Goal: Task Accomplishment & Management: Complete application form

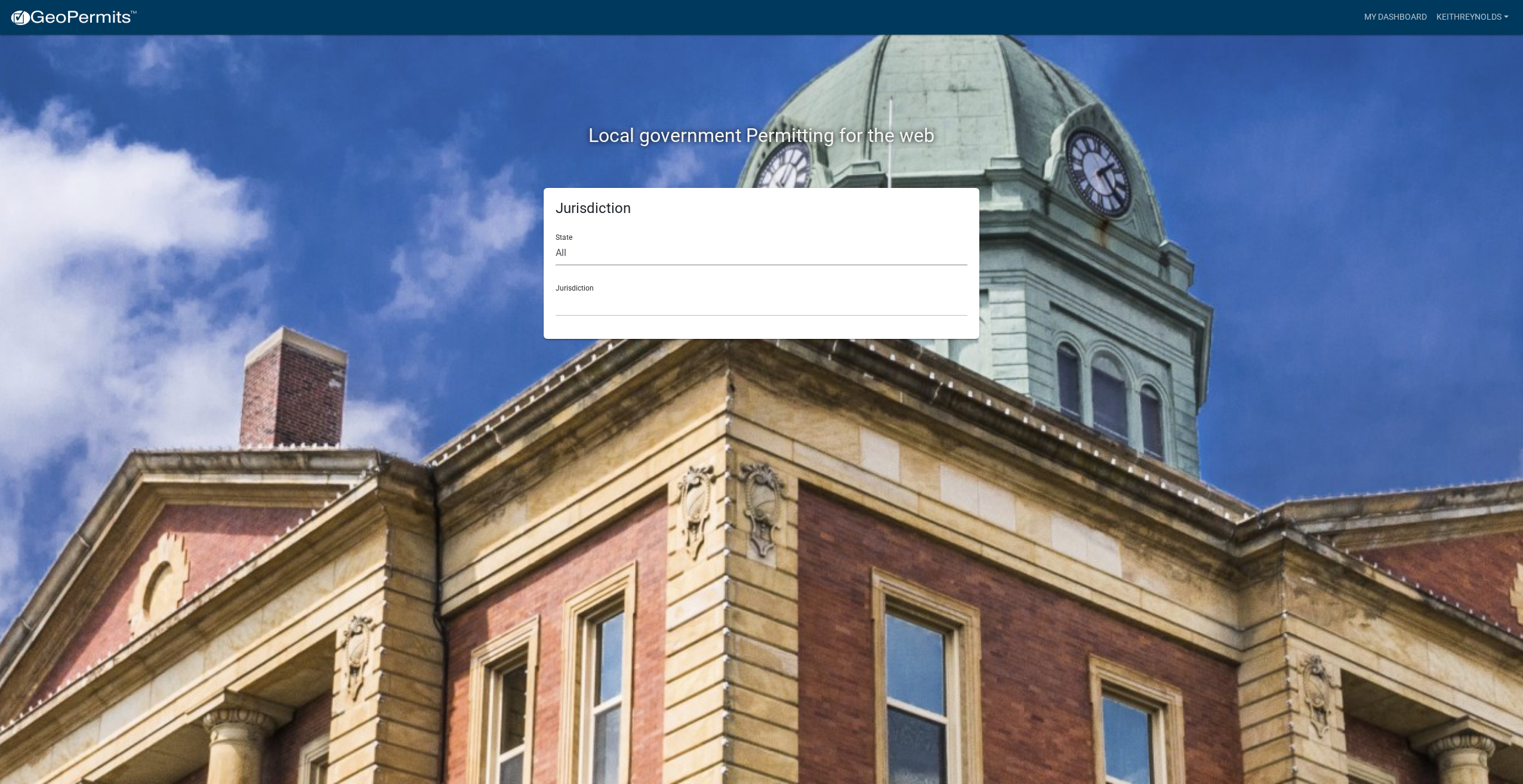
click at [559, 247] on select "All [US_STATE] [US_STATE] [US_STATE] [US_STATE] [US_STATE] [US_STATE] [US_STATE…" at bounding box center [761, 252] width 412 height 24
select select "[US_STATE]"
click at [555, 241] on select "All [US_STATE] [US_STATE] [US_STATE] [US_STATE] [US_STATE] [US_STATE] [US_STATE…" at bounding box center [761, 252] width 412 height 24
click at [571, 305] on select "[GEOGRAPHIC_DATA], [US_STATE][PERSON_NAME][GEOGRAPHIC_DATA], [US_STATE][PERSON_…" at bounding box center [761, 304] width 412 height 24
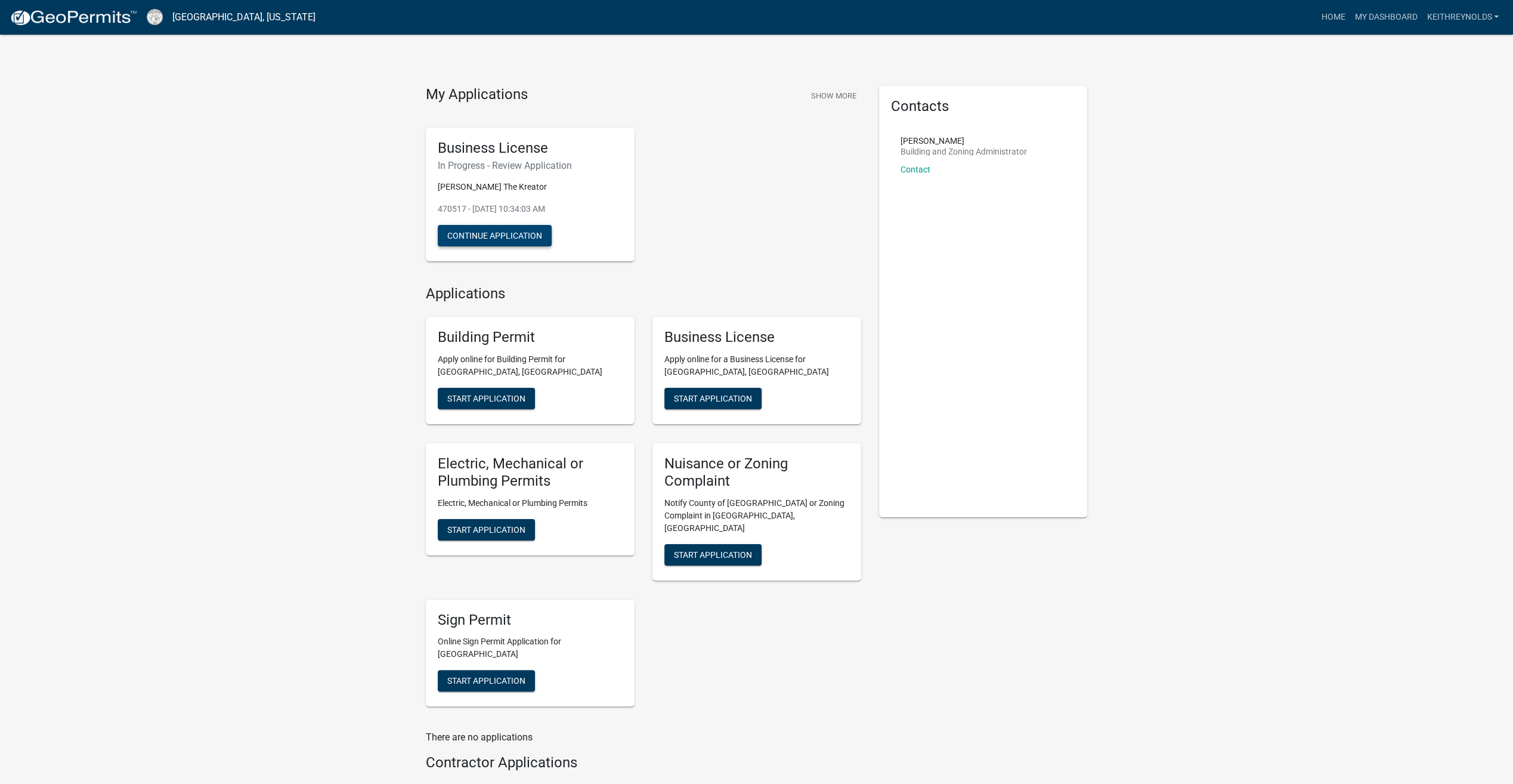
click at [541, 236] on button "Continue Application" at bounding box center [495, 236] width 114 height 22
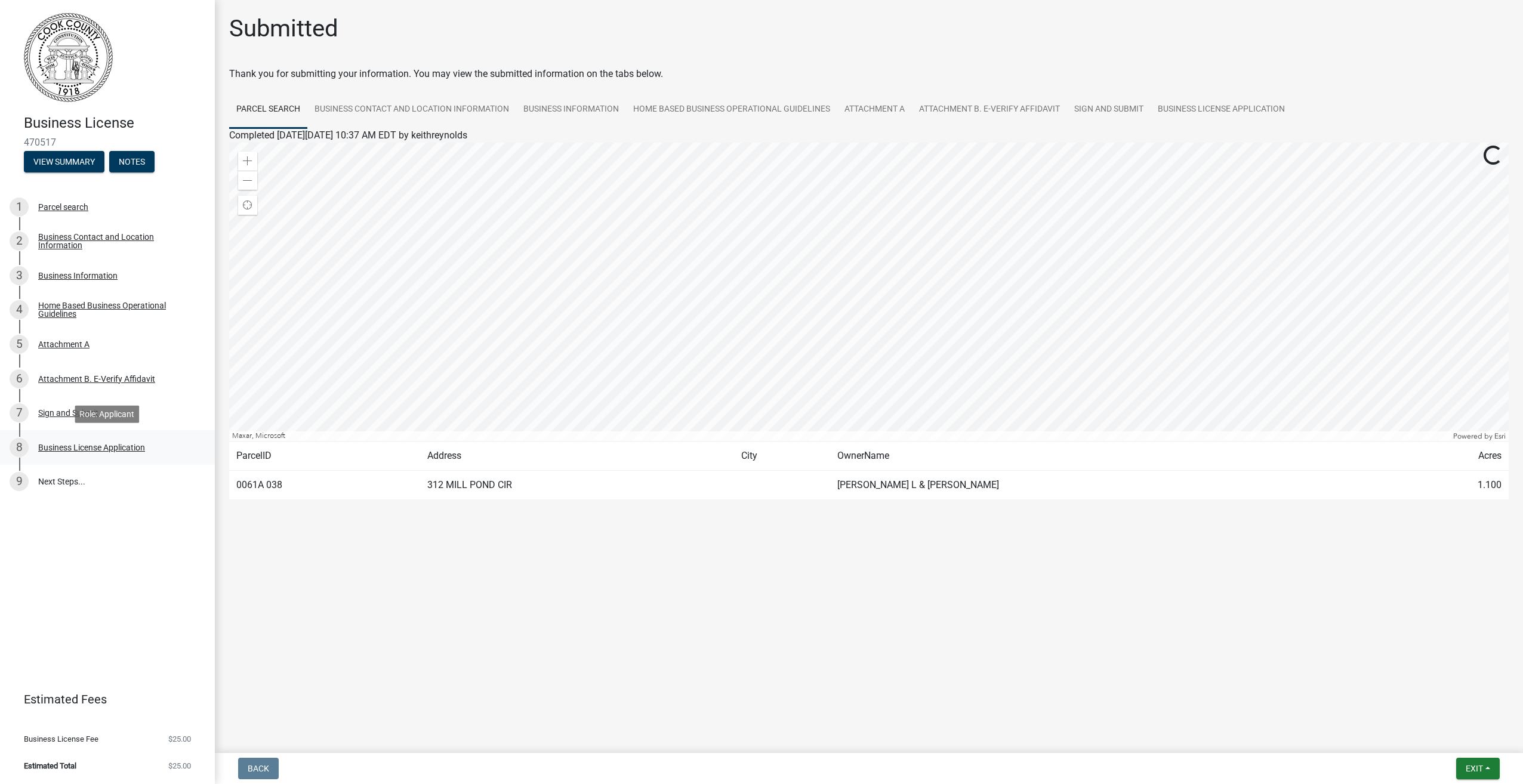
click at [63, 440] on div "8 Business License Application" at bounding box center [103, 447] width 187 height 19
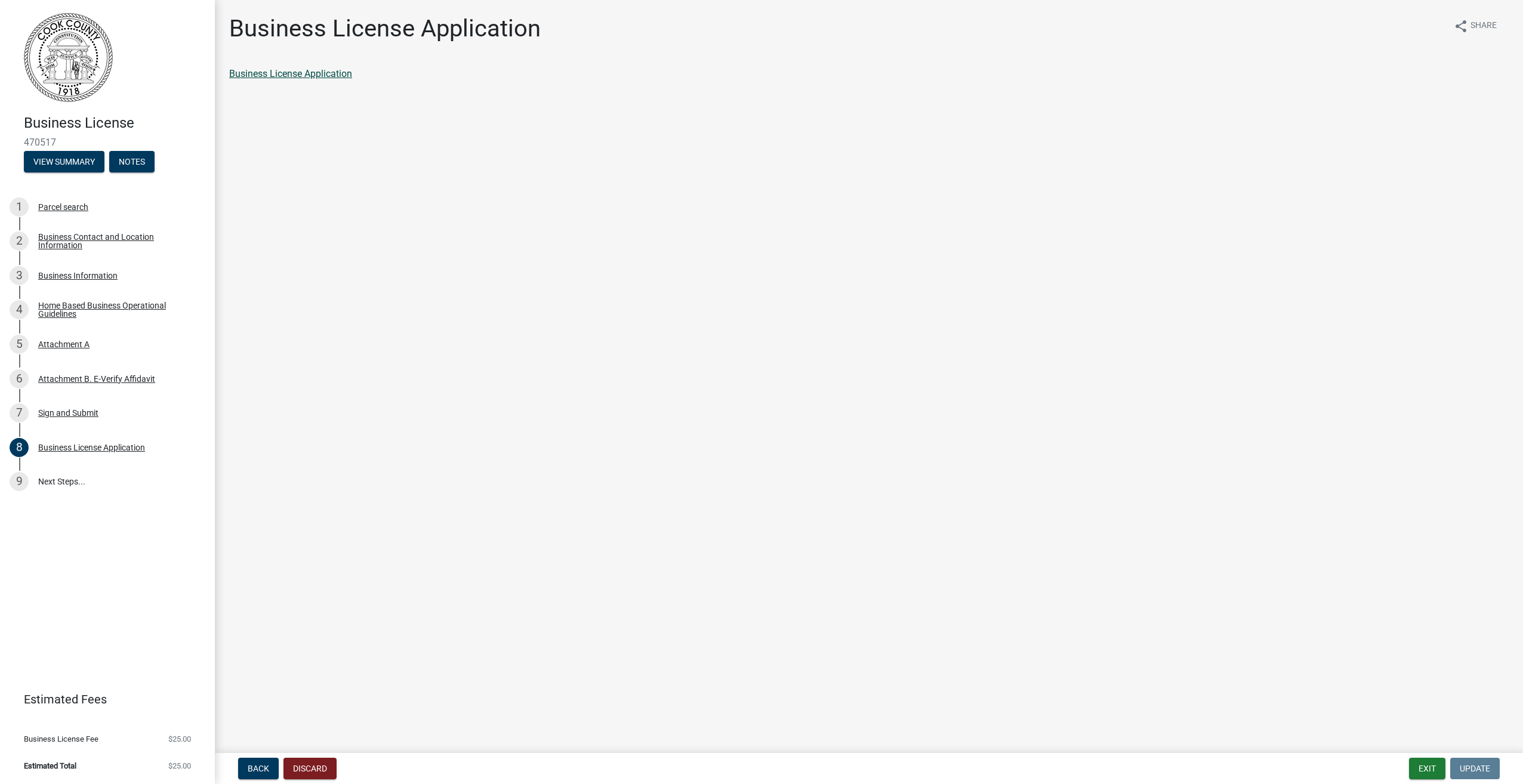
click at [268, 69] on link "Business License Application" at bounding box center [290, 73] width 123 height 12
click at [85, 478] on link "9 Next Steps..." at bounding box center [107, 482] width 215 height 34
click at [61, 479] on link "9 Next Steps..." at bounding box center [107, 482] width 215 height 34
click at [73, 166] on button "View Summary" at bounding box center [63, 161] width 80 height 22
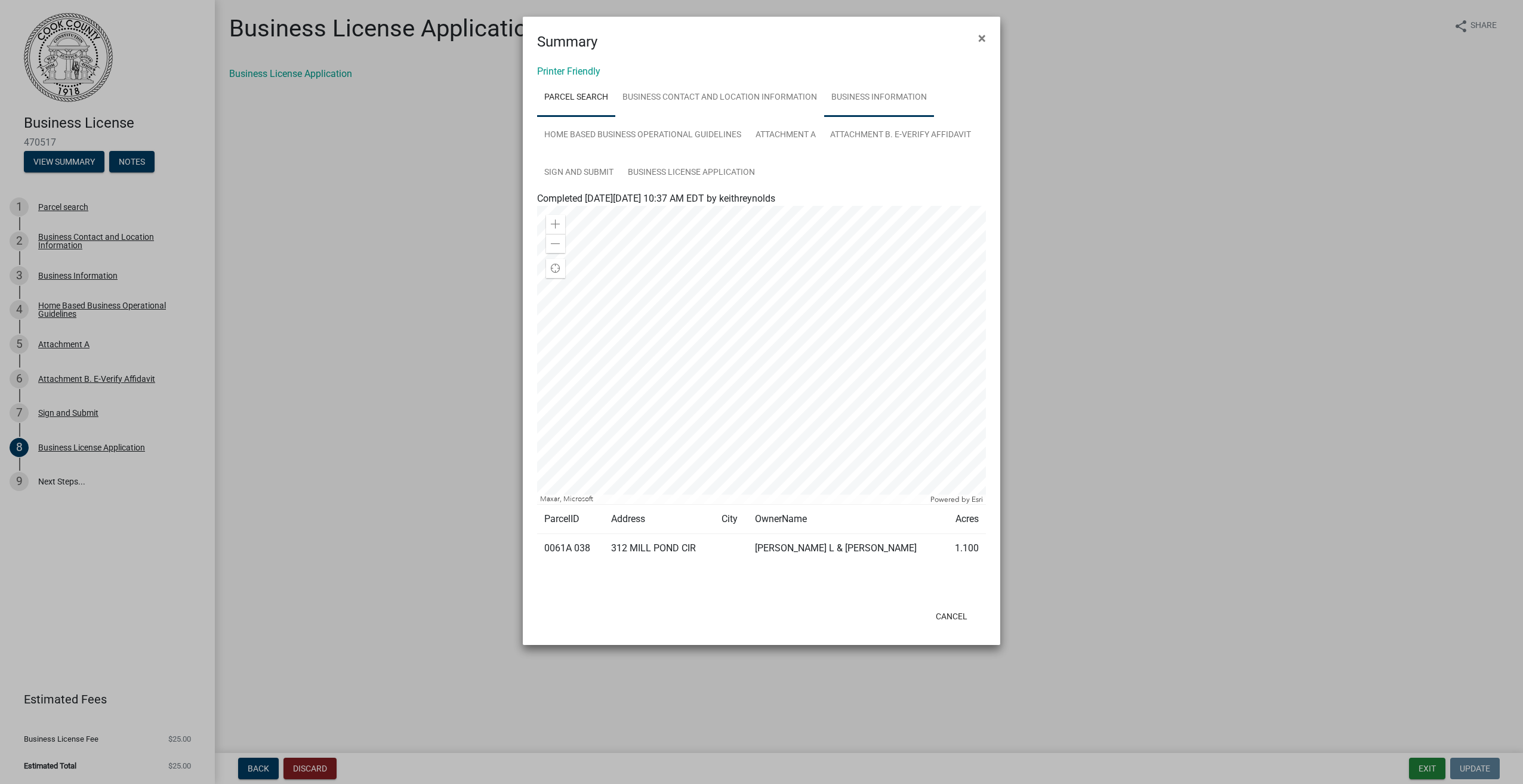
click at [862, 99] on link "Business Information" at bounding box center [879, 97] width 110 height 38
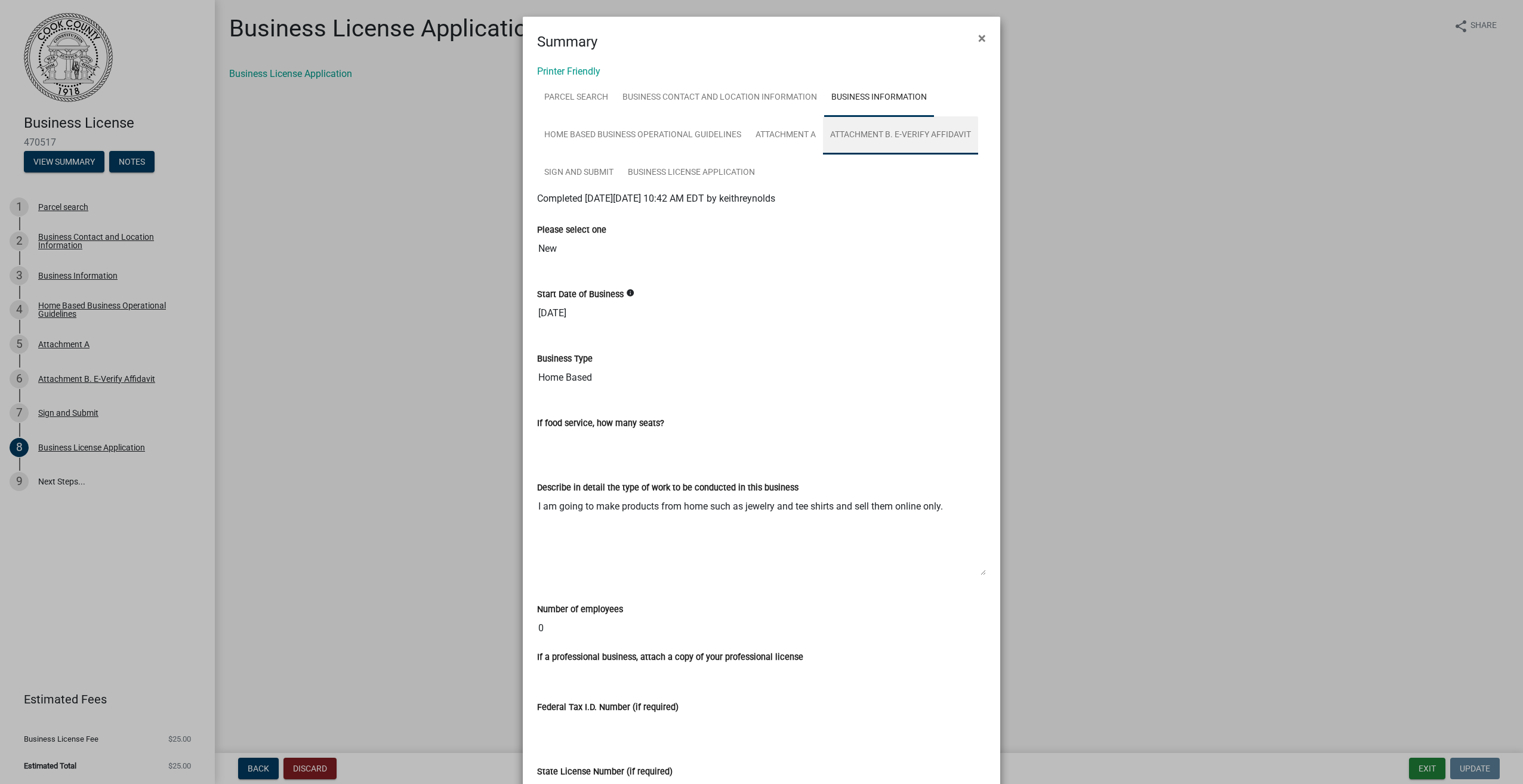
click at [864, 130] on link "Attachment B. E-Verify Affidavit" at bounding box center [901, 135] width 155 height 38
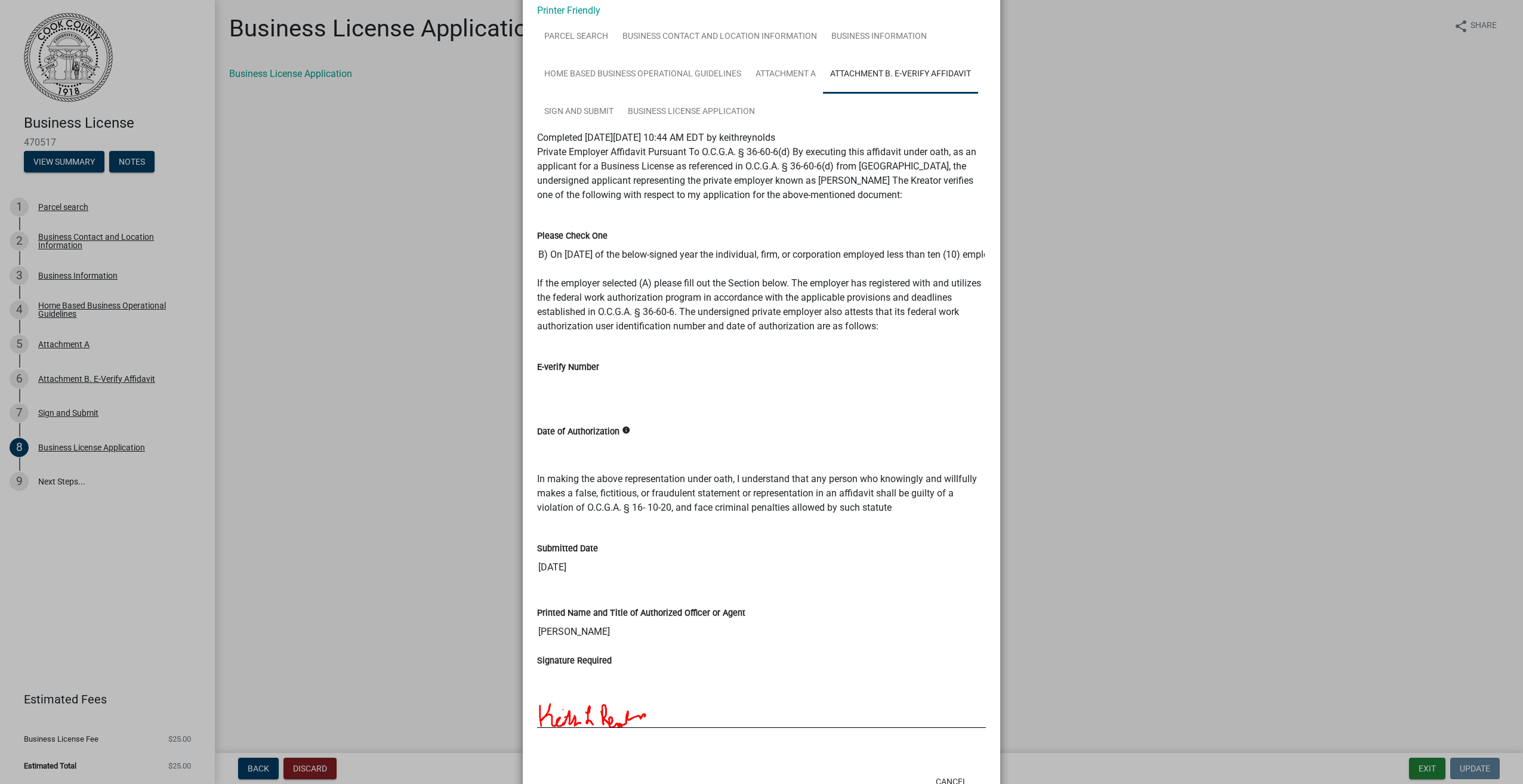
scroll to position [42, 0]
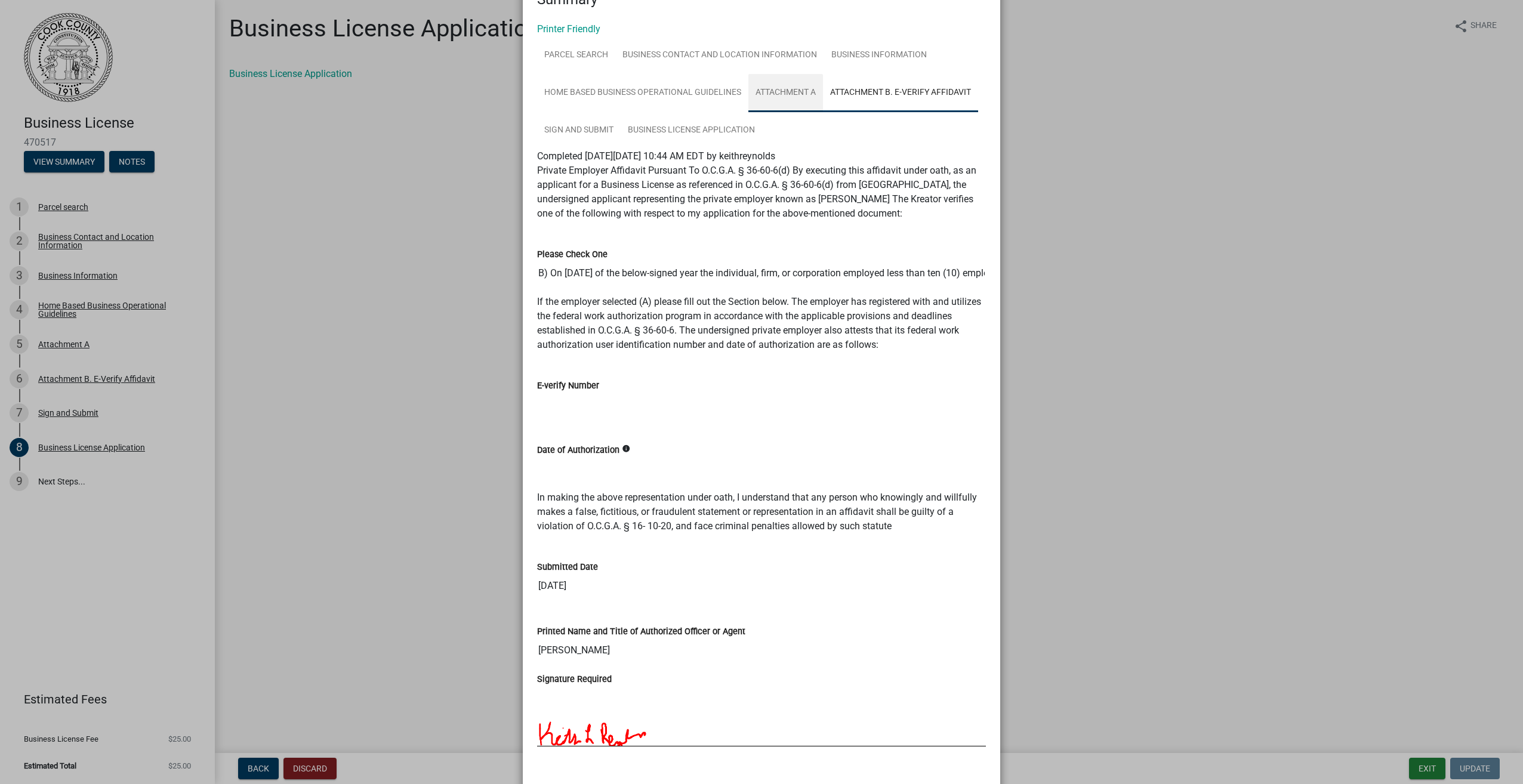
click at [794, 95] on link "Attachment A" at bounding box center [785, 93] width 75 height 38
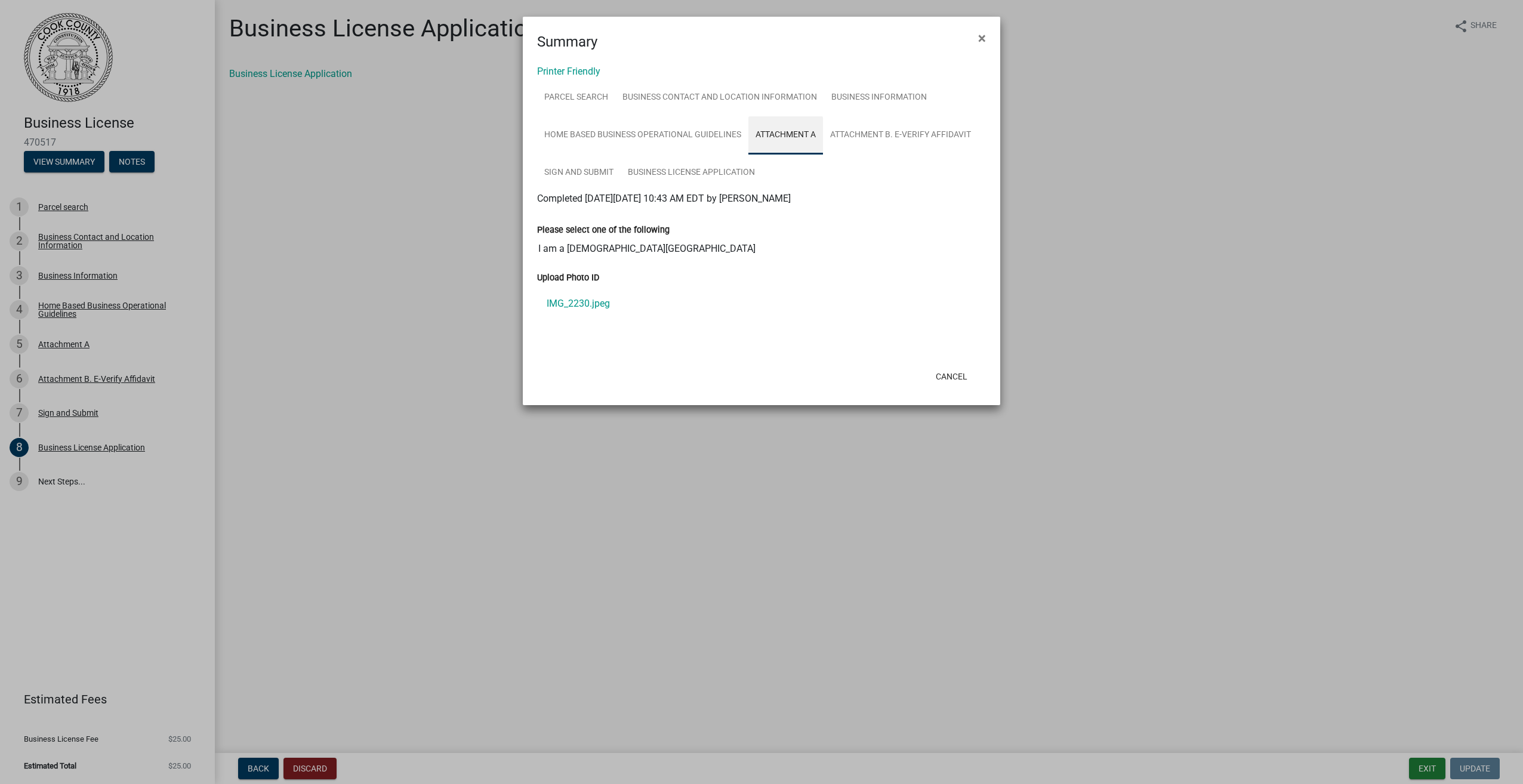
scroll to position [0, 0]
click at [697, 128] on link "Home Based Business Operational Guidelines" at bounding box center [643, 135] width 211 height 38
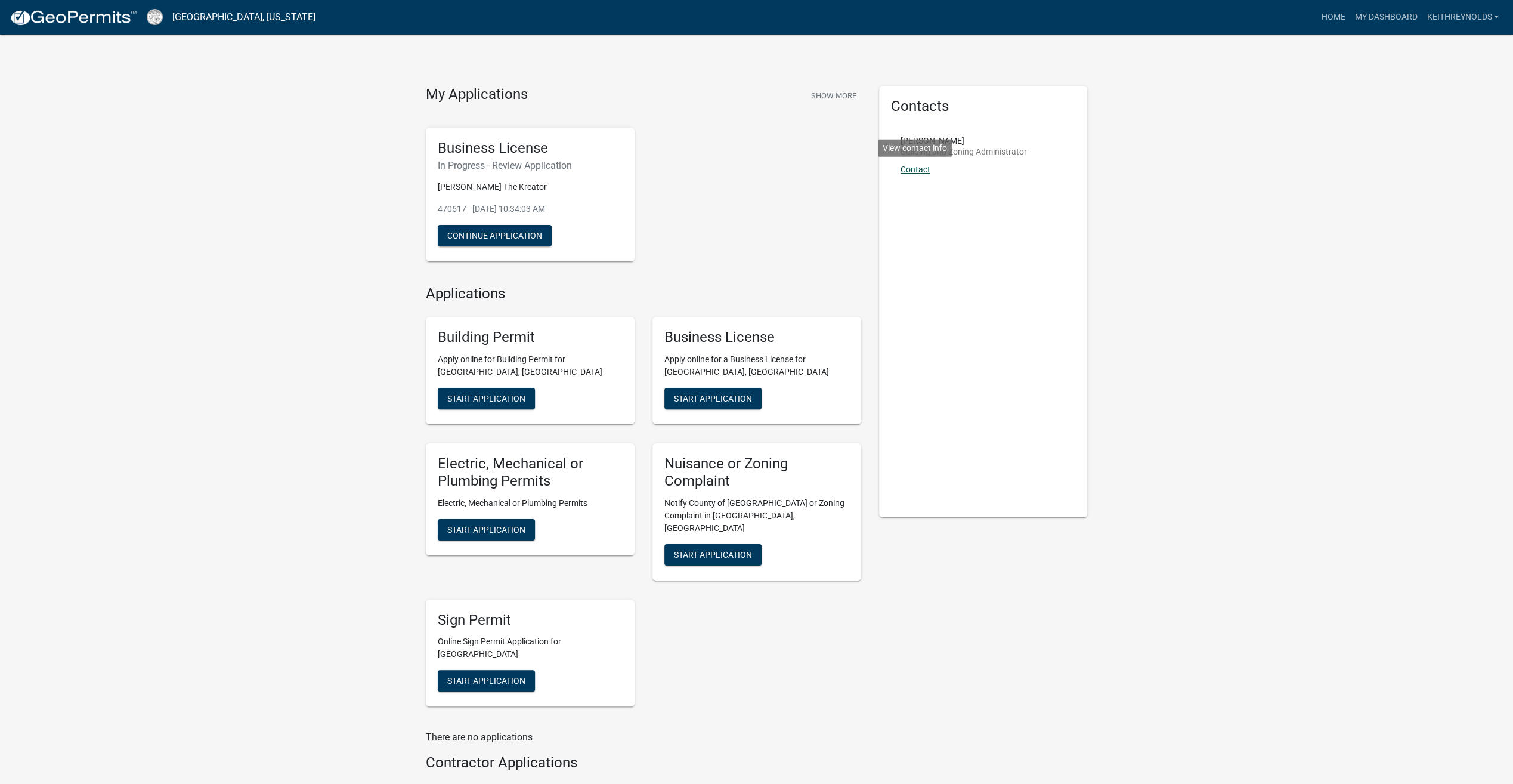
click at [916, 169] on link "Contact" at bounding box center [915, 169] width 30 height 10
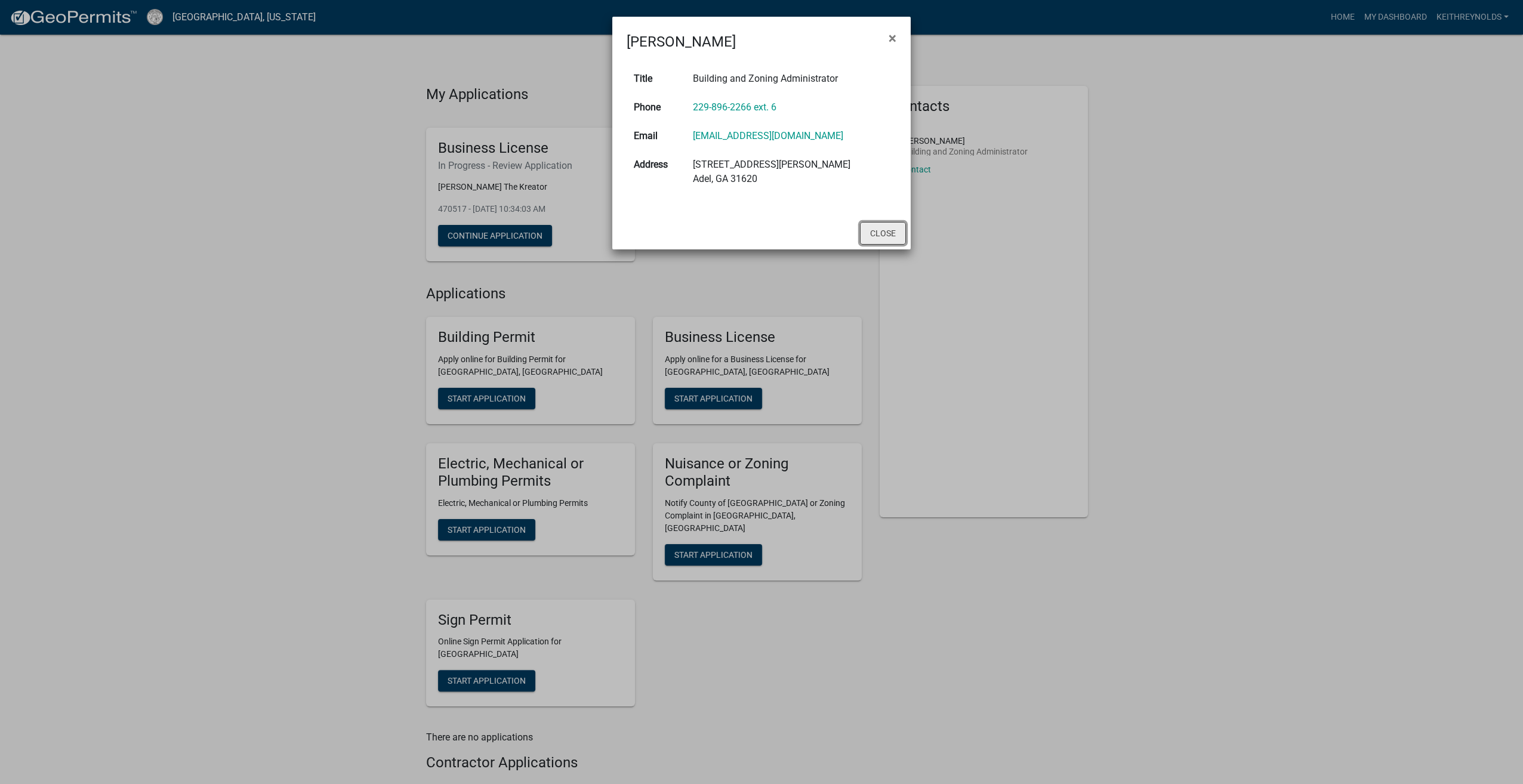
click at [875, 229] on button "Close" at bounding box center [883, 232] width 46 height 23
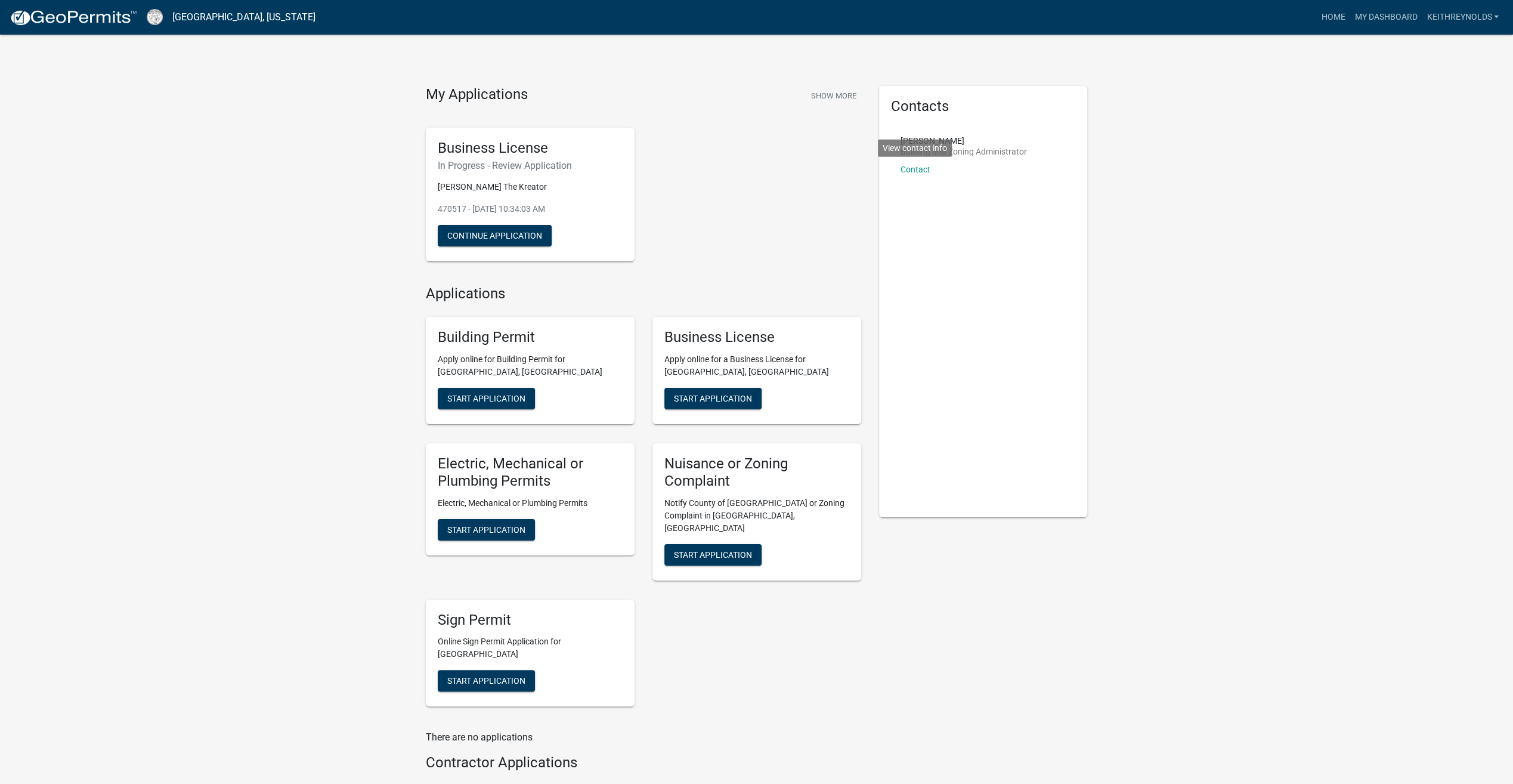
click at [821, 261] on div "Business License In Progress - Review Application [PERSON_NAME] The Kreator 470…" at bounding box center [643, 195] width 453 height 153
click at [460, 230] on button "Continue Application" at bounding box center [495, 236] width 114 height 22
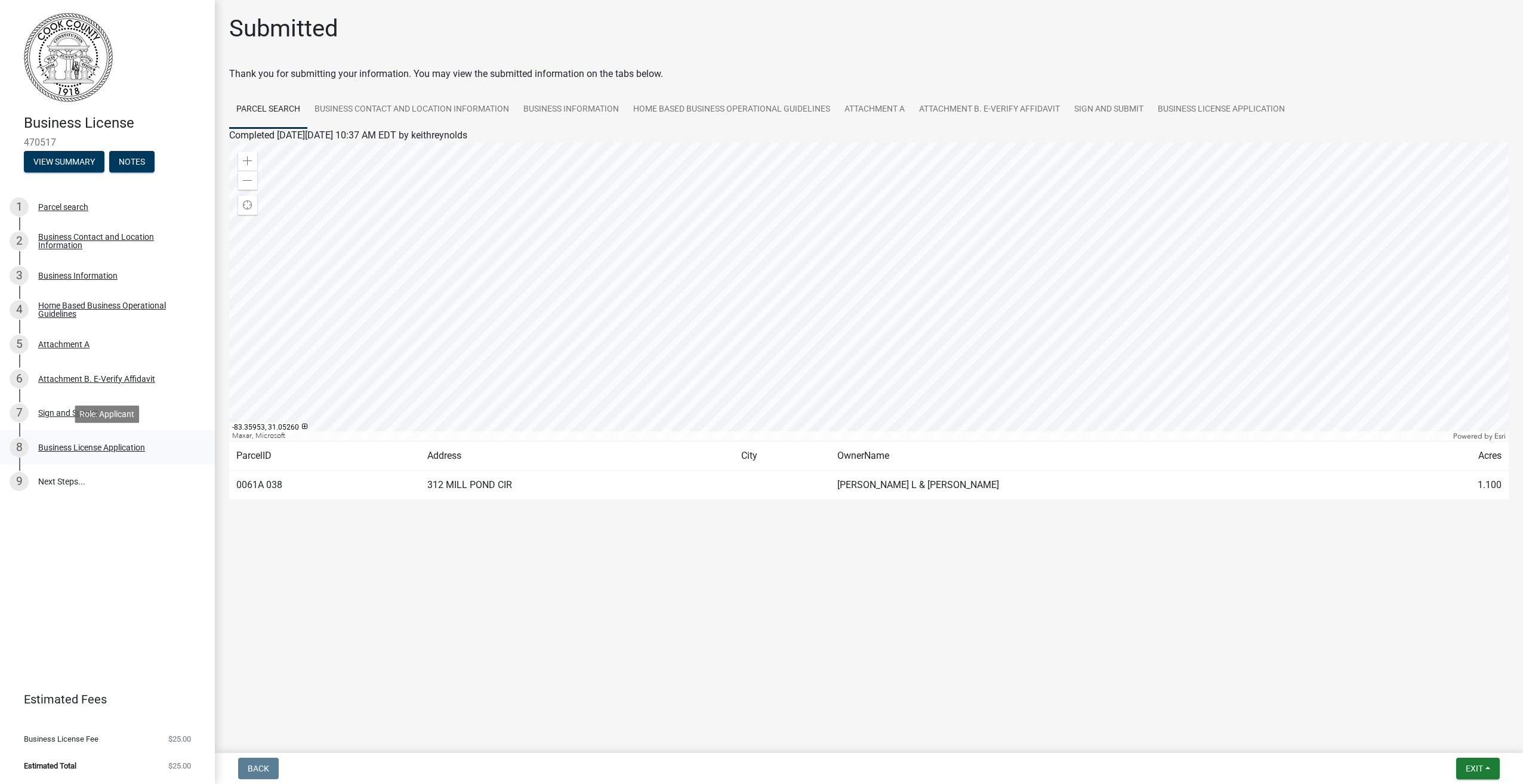
click at [62, 447] on div "Business License Application" at bounding box center [91, 447] width 106 height 8
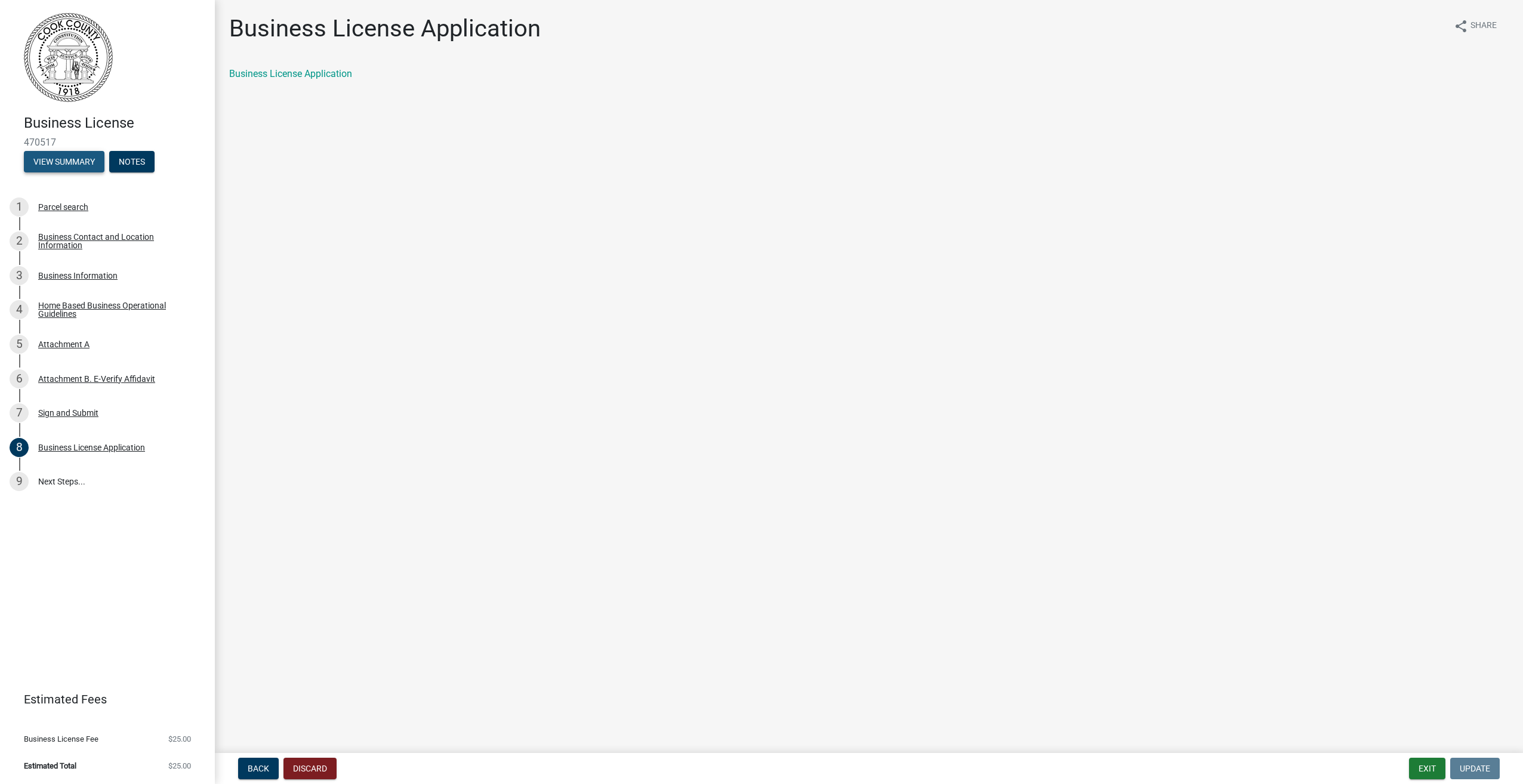
click at [39, 165] on button "View Summary" at bounding box center [63, 161] width 80 height 22
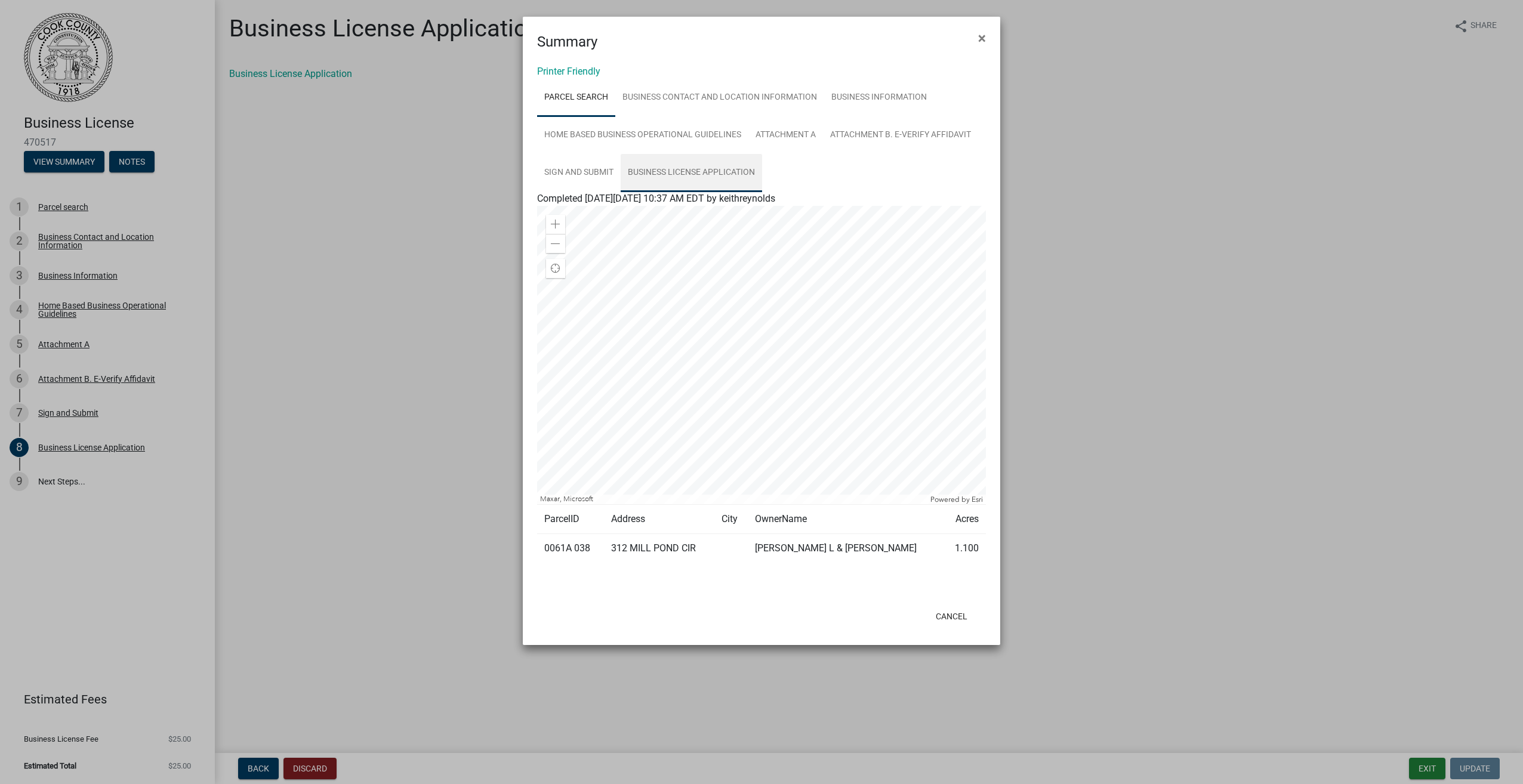
click at [700, 163] on link "Business License Application" at bounding box center [691, 173] width 142 height 38
